Goal: Share content

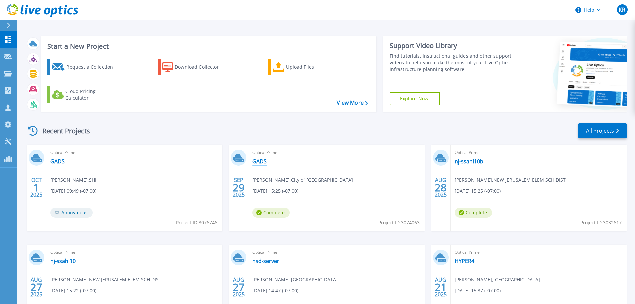
click at [264, 162] on link "GADS" at bounding box center [259, 161] width 14 height 7
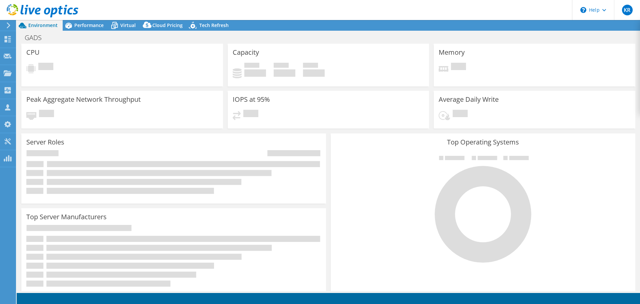
select select "USD"
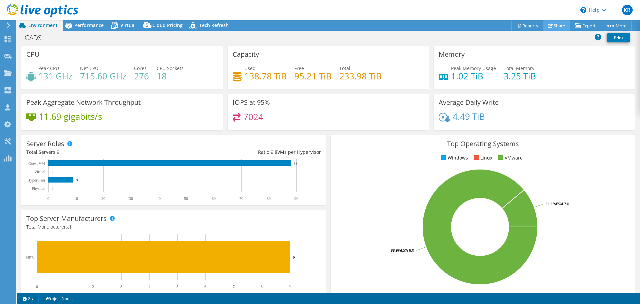
click at [561, 27] on link "Share" at bounding box center [556, 25] width 27 height 10
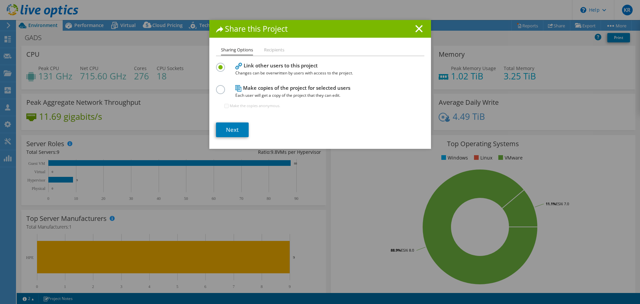
click at [266, 89] on h4 "Make copies of the project for selected users Each user will get a copy of the …" at bounding box center [318, 91] width 167 height 15
click at [216, 87] on label at bounding box center [222, 86] width 12 height 2
click at [0, 0] on input "radio" at bounding box center [0, 0] width 0 height 0
click at [236, 129] on link "Next" at bounding box center [232, 129] width 33 height 15
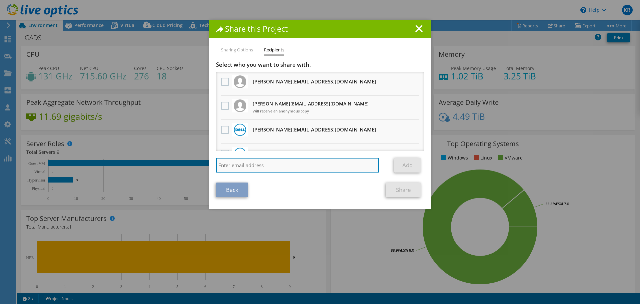
paste input "ageorge@scalecomputing.com"
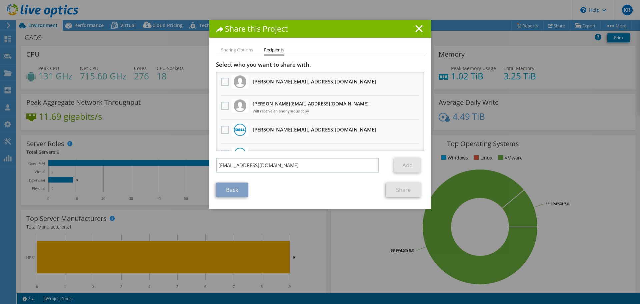
click at [343, 178] on section "Select who you want to share with. All project copies will be anonymous. kelley…" at bounding box center [320, 129] width 208 height 136
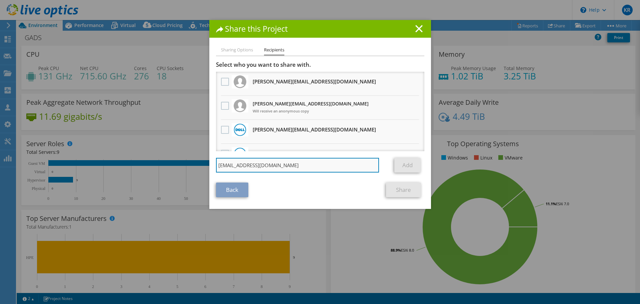
click at [367, 167] on input "ageorge@scalecomputing.com" at bounding box center [297, 165] width 163 height 15
type input "ageorge@scalecomputing.com"
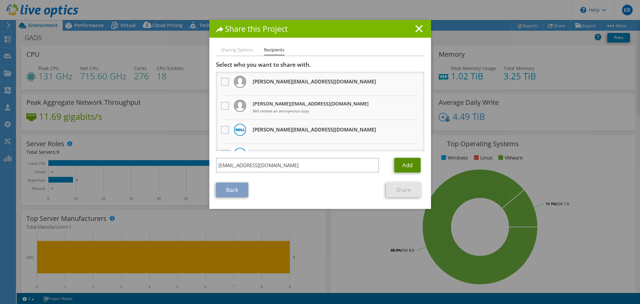
click at [407, 164] on link "Add" at bounding box center [407, 165] width 26 height 15
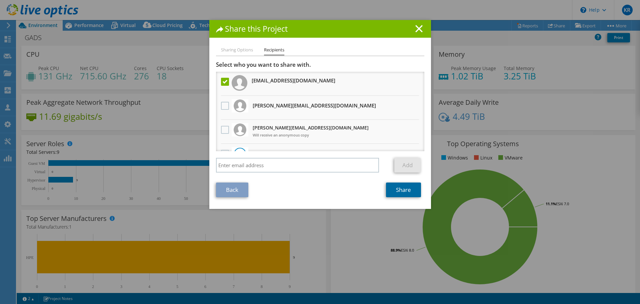
click at [399, 190] on link "Share" at bounding box center [403, 189] width 35 height 15
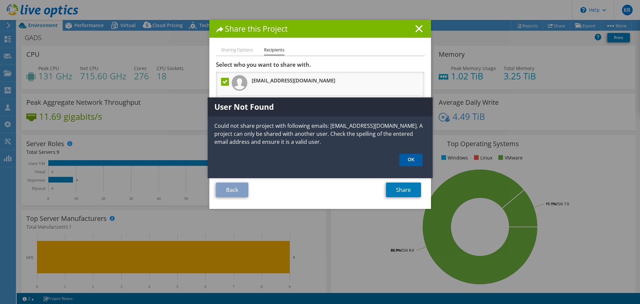
click at [409, 159] on link "OK" at bounding box center [410, 160] width 23 height 12
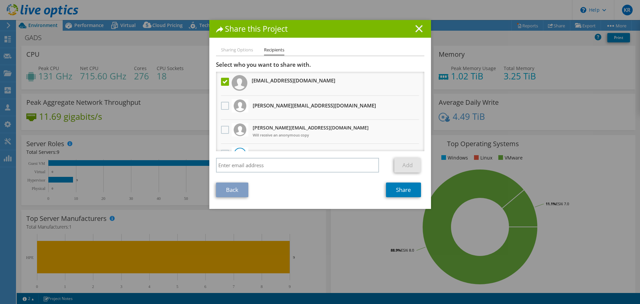
click at [419, 30] on icon at bounding box center [418, 28] width 7 height 7
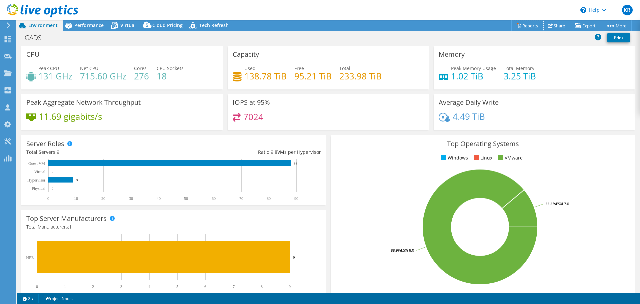
click at [523, 28] on link "Reports" at bounding box center [527, 25] width 32 height 10
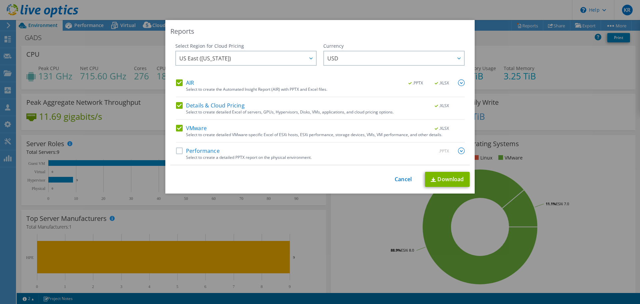
click at [177, 107] on label "Details & Cloud Pricing" at bounding box center [210, 105] width 69 height 7
click at [0, 0] on input "Details & Cloud Pricing" at bounding box center [0, 0] width 0 height 0
click at [176, 152] on label "Performance" at bounding box center [198, 150] width 44 height 7
click at [0, 0] on input "Performance" at bounding box center [0, 0] width 0 height 0
click at [460, 81] on img at bounding box center [461, 82] width 7 height 7
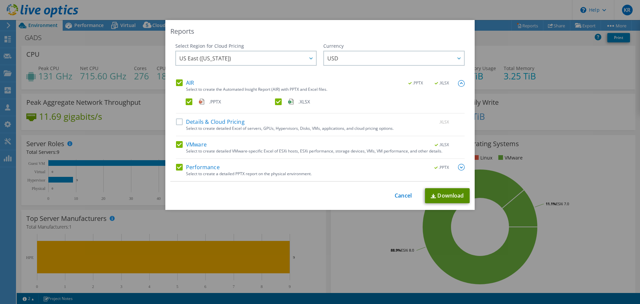
click at [443, 196] on link "Download" at bounding box center [447, 195] width 45 height 15
